Goal: Find contact information: Find contact information

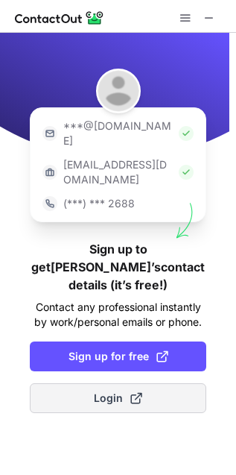
click at [101, 391] on span "Login" at bounding box center [118, 398] width 48 height 15
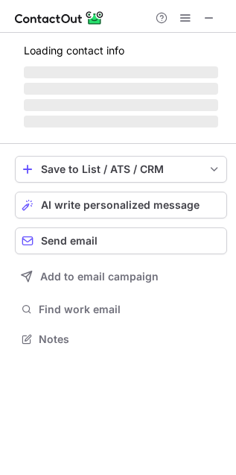
scroll to position [335, 236]
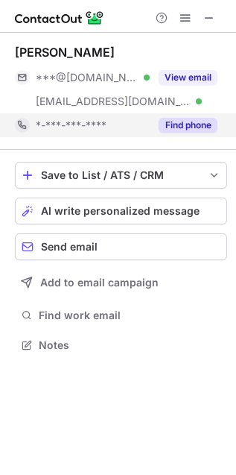
click at [192, 124] on button "Find phone" at bounding box center [188, 125] width 59 height 15
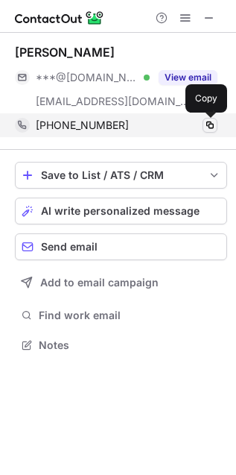
click at [206, 121] on span at bounding box center [210, 125] width 12 height 12
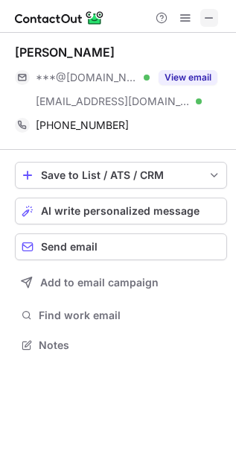
click at [209, 12] on span at bounding box center [209, 18] width 12 height 12
click at [212, 16] on span at bounding box center [209, 18] width 12 height 12
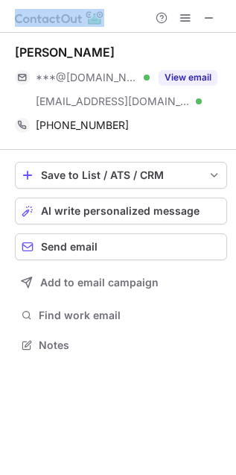
drag, startPoint x: 122, startPoint y: 16, endPoint x: 215, endPoint y: 28, distance: 93.9
click at [215, 28] on div at bounding box center [118, 16] width 236 height 33
click at [218, 16] on button at bounding box center [209, 18] width 18 height 18
